Goal: Information Seeking & Learning: Learn about a topic

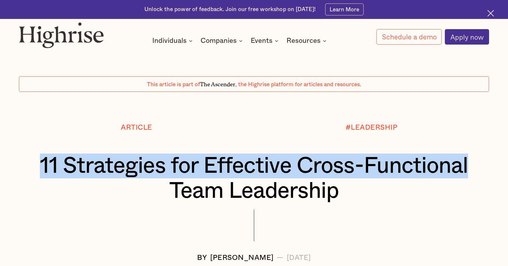
drag, startPoint x: 111, startPoint y: 169, endPoint x: 218, endPoint y: 185, distance: 108.1
click at [218, 185] on h1 "11 Strategies for Effective Cross-Functional Team Leadership" at bounding box center [254, 179] width 431 height 50
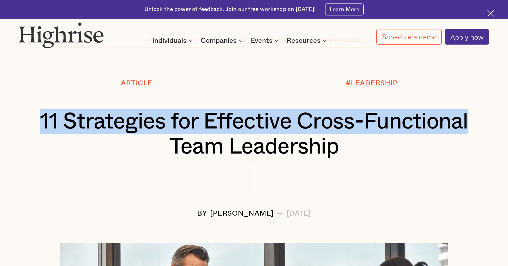
scroll to position [51, 0]
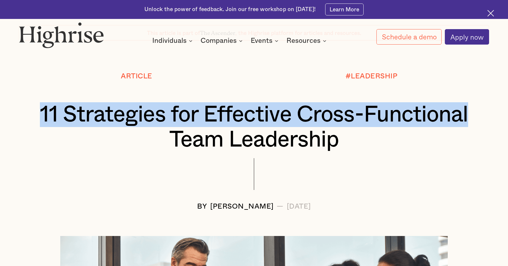
click at [410, 141] on h1 "11 Strategies for Effective Cross-Functional Team Leadership" at bounding box center [254, 127] width 431 height 50
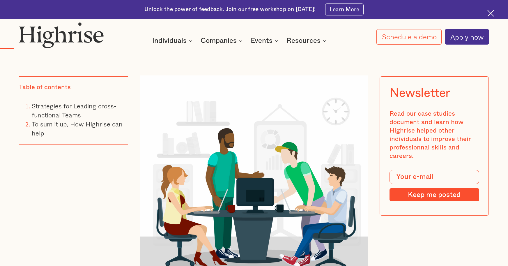
scroll to position [628, 0]
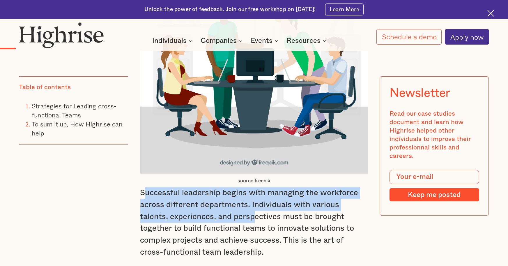
drag, startPoint x: 142, startPoint y: 198, endPoint x: 226, endPoint y: 193, distance: 84.4
click at [229, 221] on p "Successful leadership begins with managing the workforce across different depar…" at bounding box center [254, 222] width 228 height 71
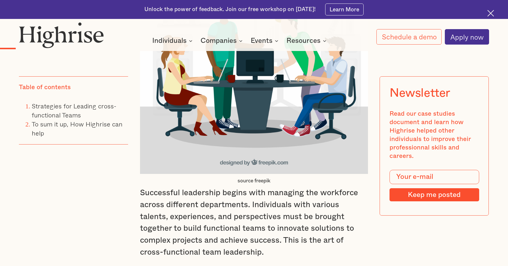
drag, startPoint x: 138, startPoint y: 195, endPoint x: 205, endPoint y: 208, distance: 68.6
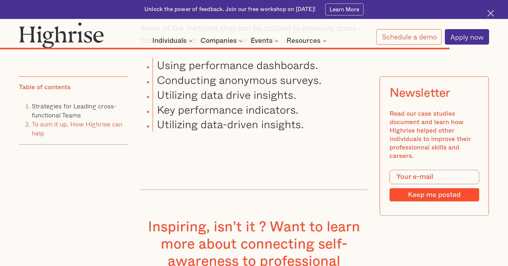
scroll to position [5467, 0]
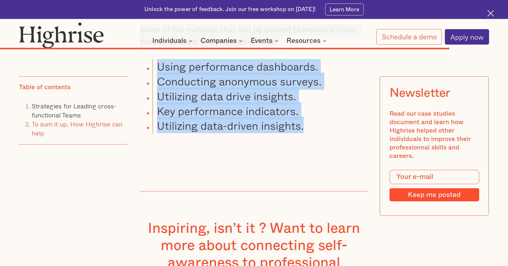
click at [312, 118] on li "Utilizing data-driven insights." at bounding box center [261, 125] width 216 height 15
copy div "Successful leadership begins with managing the workforce across different depar…"
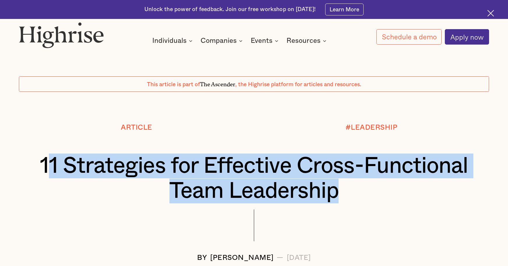
drag, startPoint x: 146, startPoint y: 161, endPoint x: 398, endPoint y: 202, distance: 255.0
click at [405, 188] on h1 "11 Strategies for Effective Cross-Functional Team Leadership" at bounding box center [254, 179] width 431 height 50
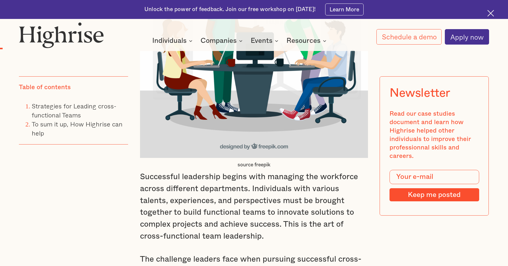
scroll to position [735, 0]
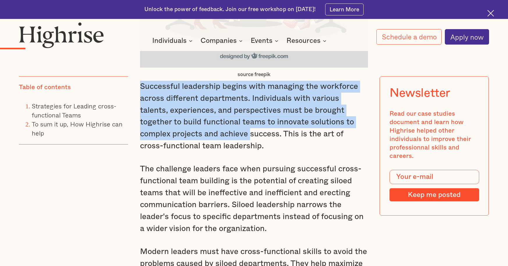
drag, startPoint x: 137, startPoint y: 89, endPoint x: 226, endPoint y: 143, distance: 104.7
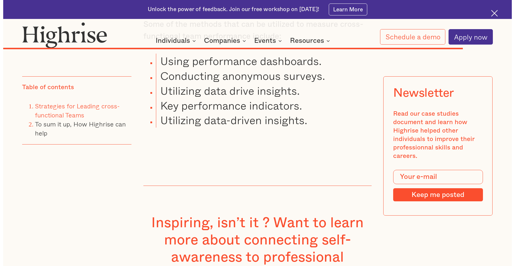
scroll to position [5463, 0]
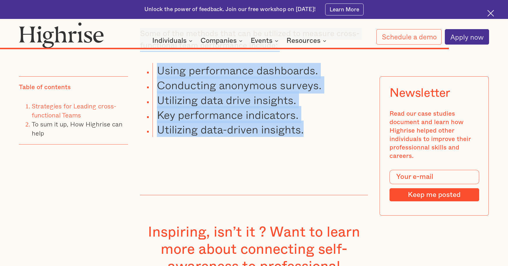
click at [311, 122] on li "Utilizing data-driven insights." at bounding box center [261, 129] width 216 height 15
